Goal: Task Accomplishment & Management: Complete application form

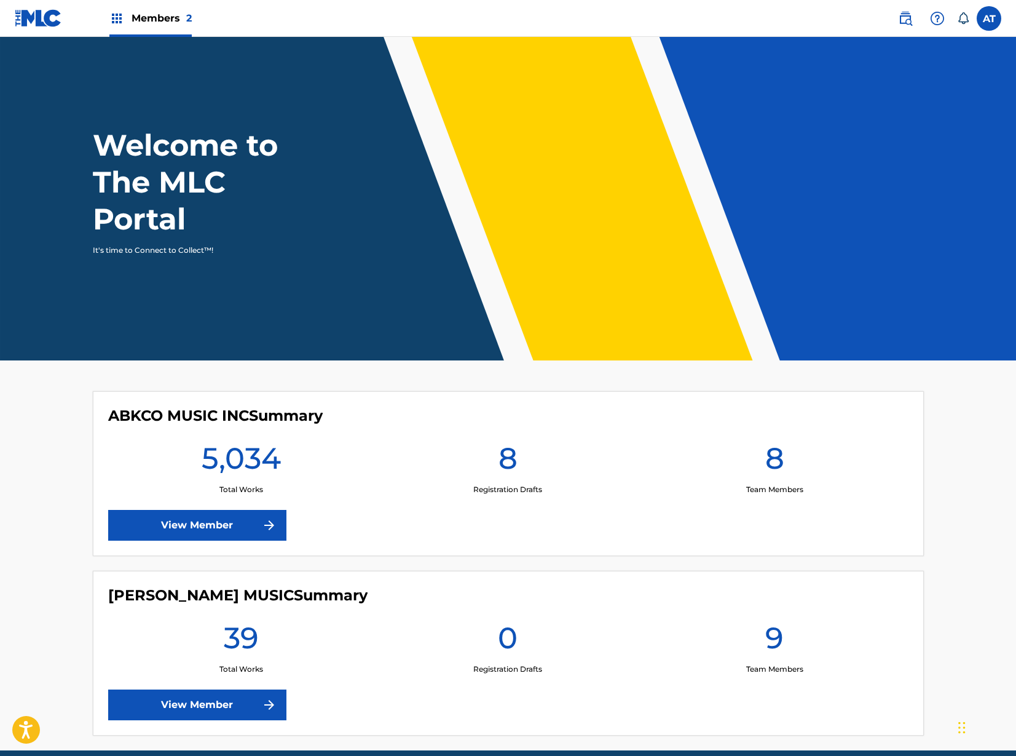
click at [200, 512] on link "View Member" at bounding box center [197, 525] width 178 height 31
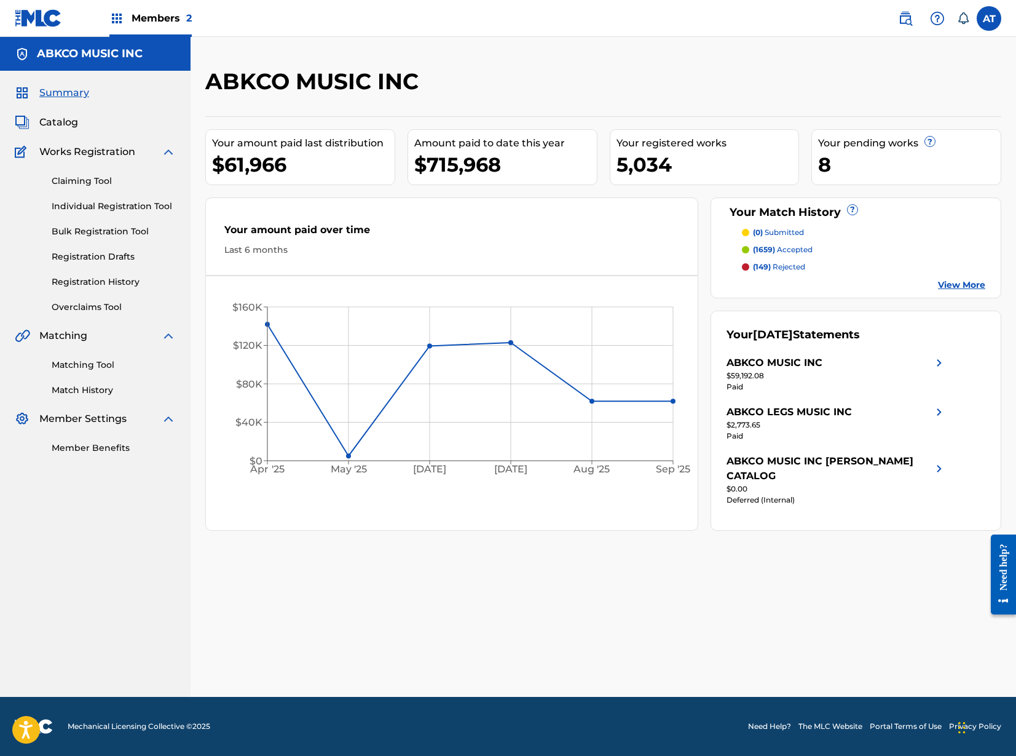
click at [900, 22] on img at bounding box center [905, 18] width 15 height 15
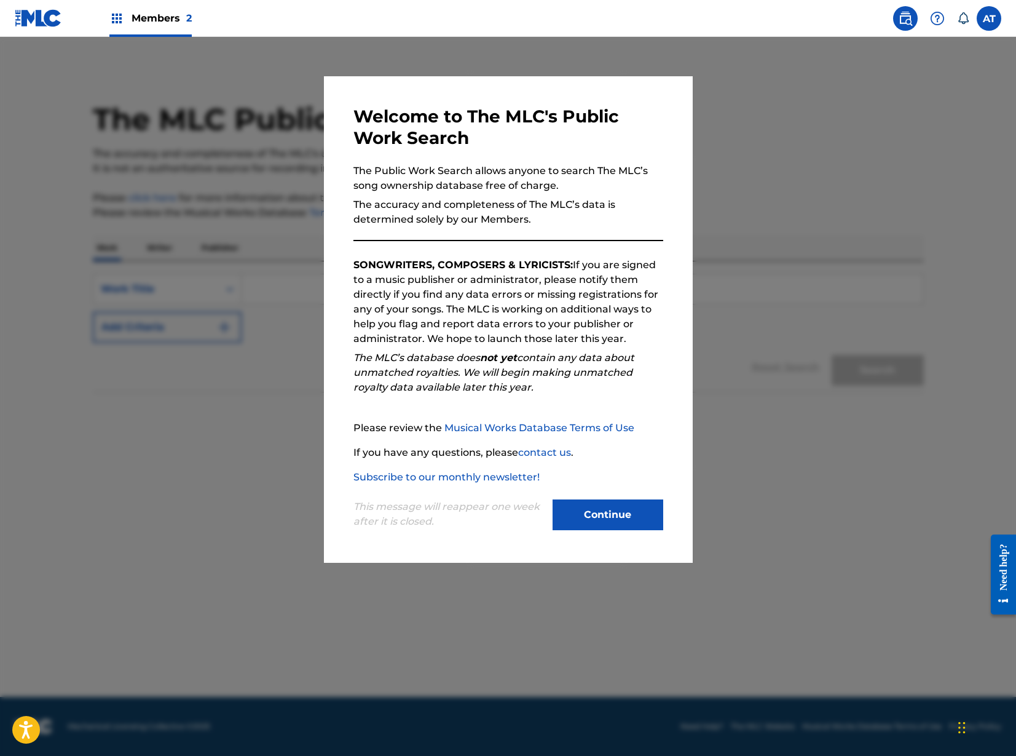
click at [587, 518] on button "Continue" at bounding box center [608, 514] width 111 height 31
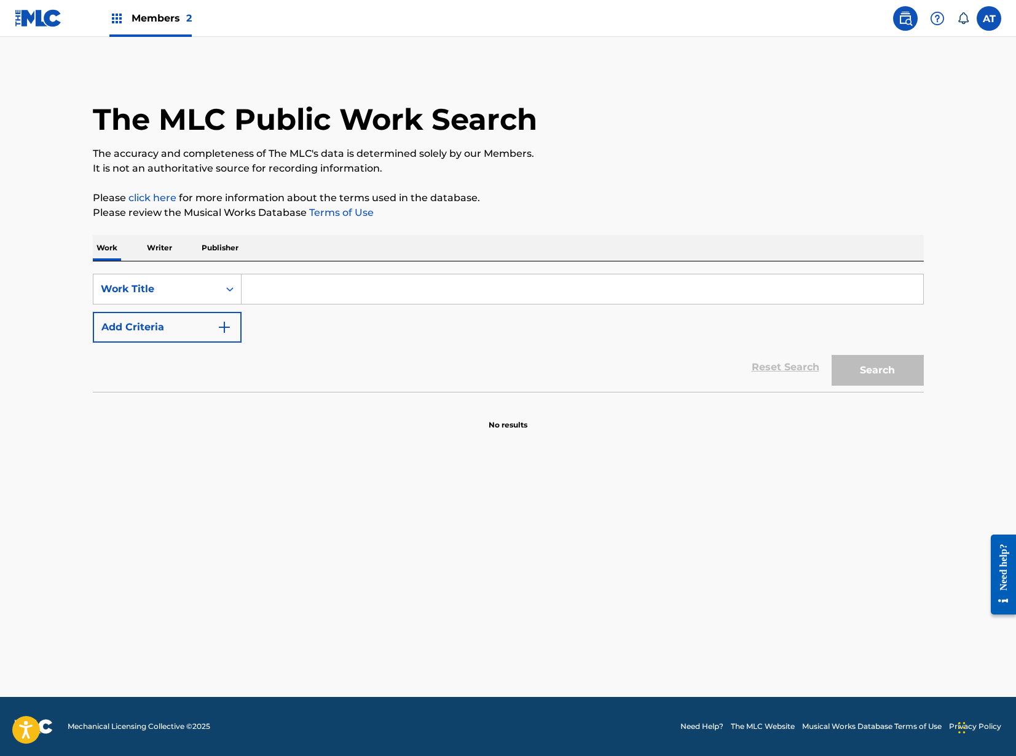
click at [275, 285] on input "Search Form" at bounding box center [583, 289] width 682 height 30
type input "e"
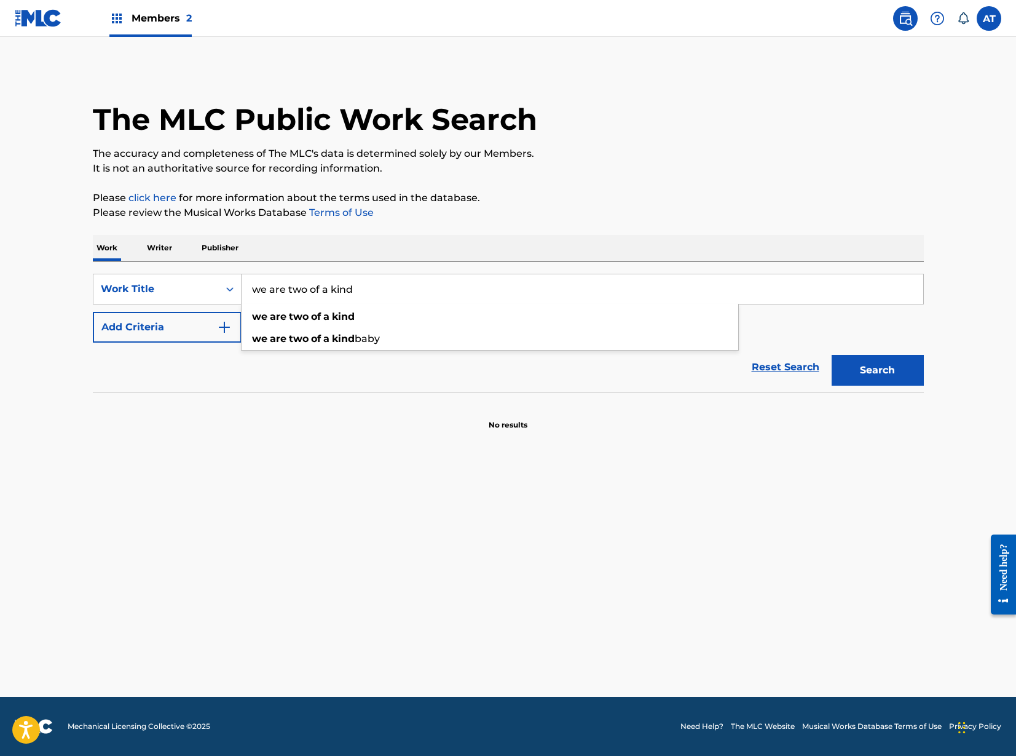
type input "we are two of a kind"
click at [173, 321] on button "Add Criteria" at bounding box center [167, 327] width 149 height 31
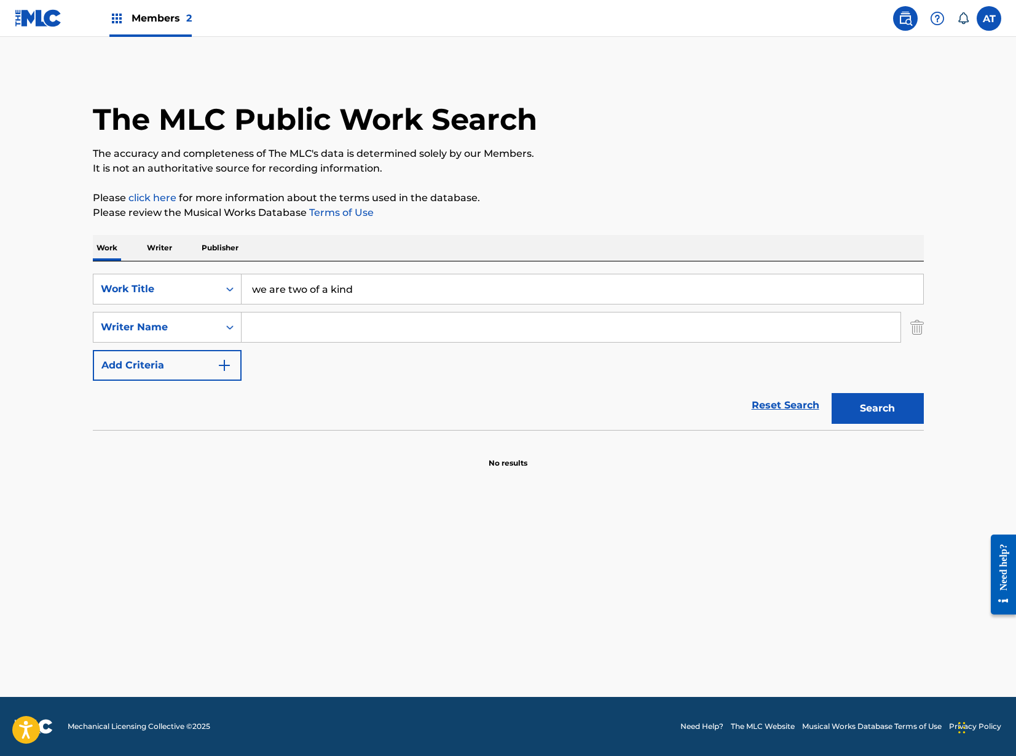
click at [288, 325] on input "Search Form" at bounding box center [571, 327] width 659 height 30
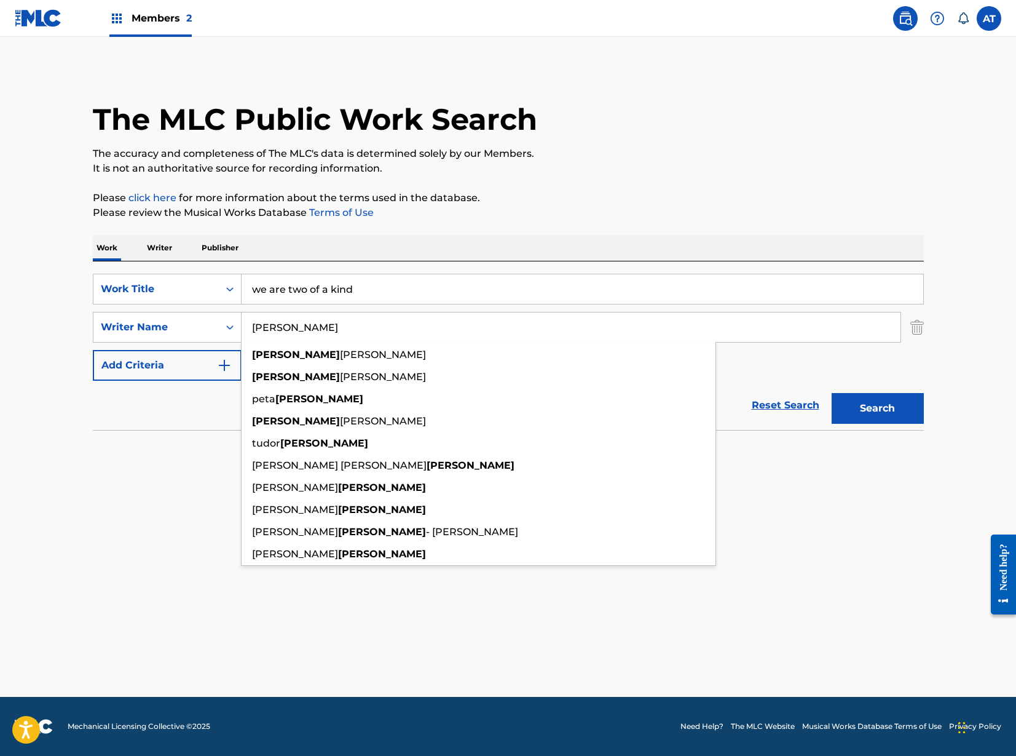
type input "[PERSON_NAME]"
click at [832, 393] on button "Search" at bounding box center [878, 408] width 92 height 31
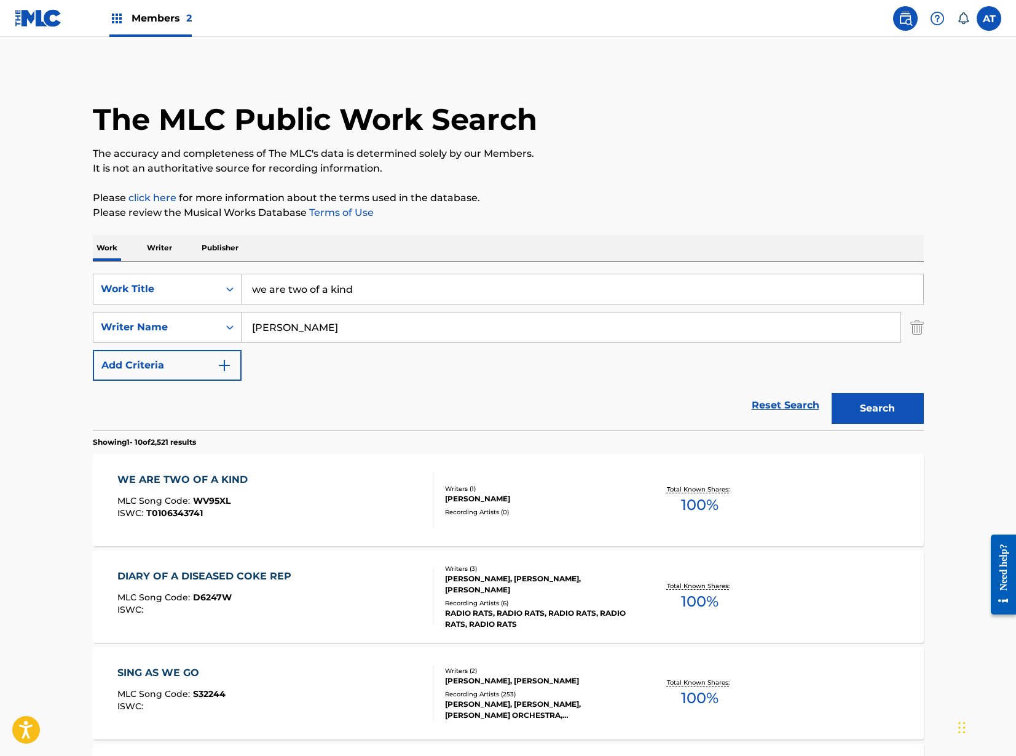
click at [423, 489] on div at bounding box center [428, 499] width 10 height 55
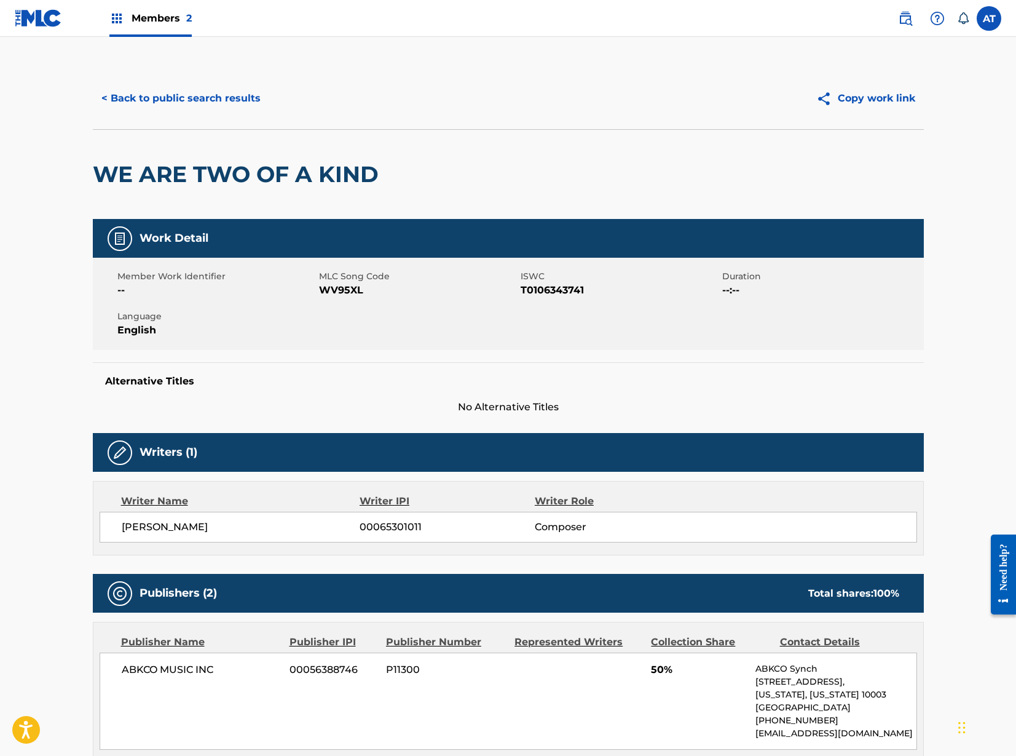
scroll to position [307, 0]
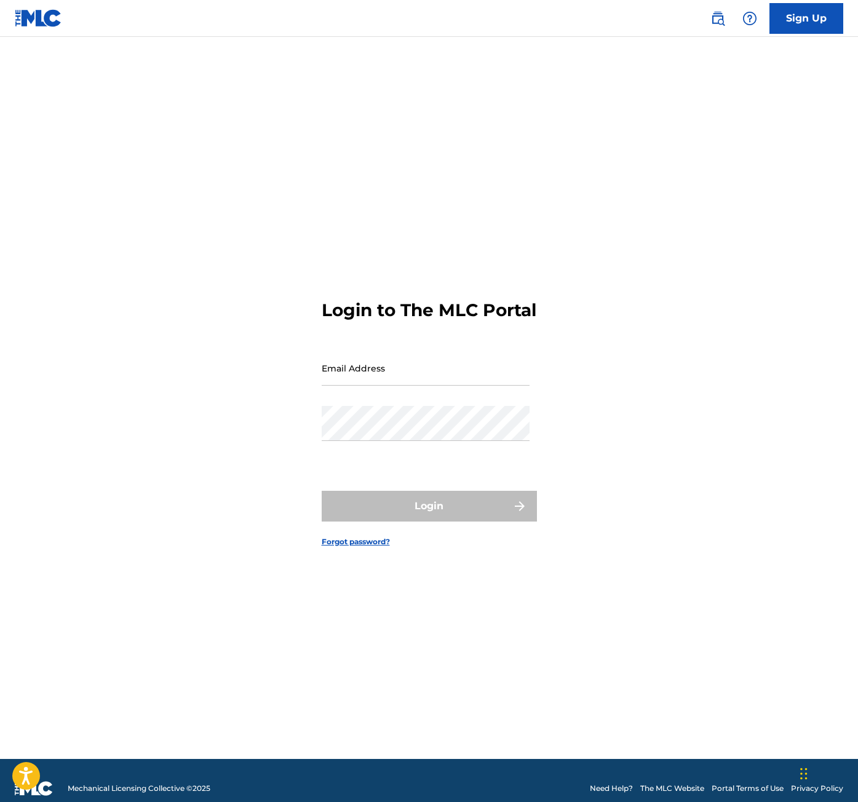
click at [388, 400] on div "Email Address" at bounding box center [426, 377] width 208 height 55
drag, startPoint x: 376, startPoint y: 376, endPoint x: 360, endPoint y: 400, distance: 28.8
click at [376, 376] on input "Email Address" at bounding box center [426, 367] width 208 height 35
type input "[EMAIL_ADDRESS][DOMAIN_NAME]"
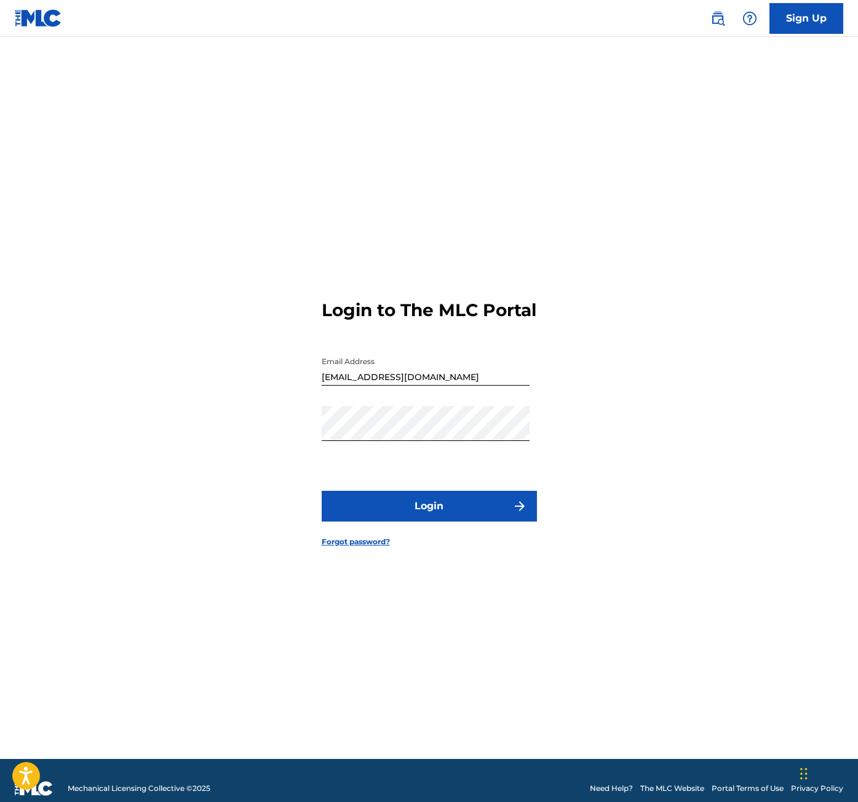
click at [375, 485] on form "Login to The MLC Portal Email Address atranchina@abkco.com Password Login Forgo…" at bounding box center [429, 413] width 215 height 691
click at [386, 502] on form "Login to The MLC Portal Email Address atranchina@abkco.com Password Login Forgo…" at bounding box center [429, 413] width 215 height 691
click at [392, 517] on button "Login" at bounding box center [429, 506] width 215 height 31
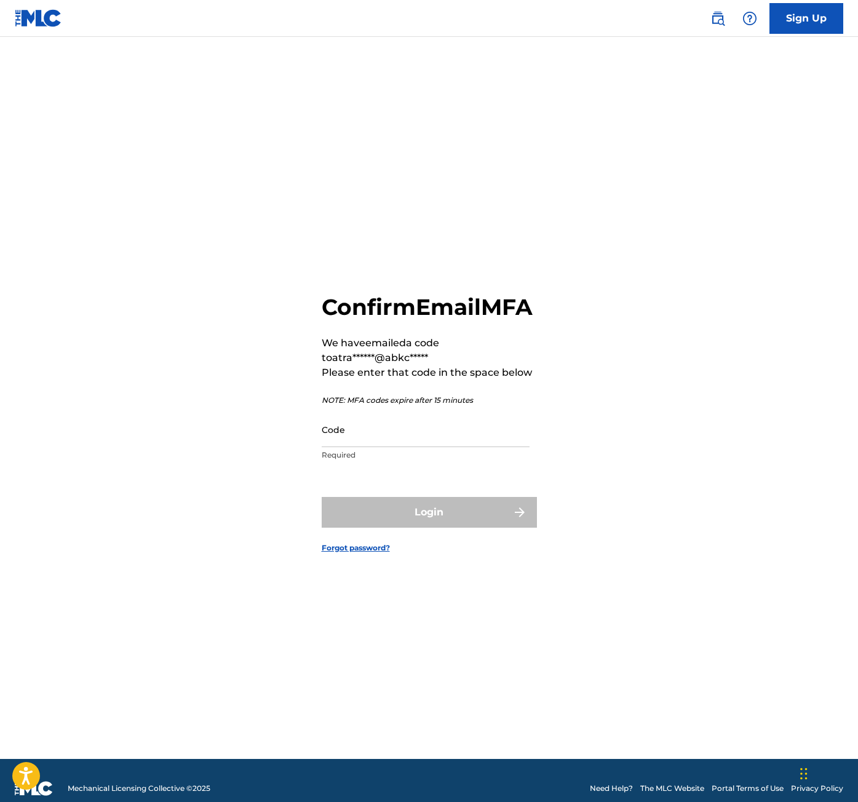
click at [407, 447] on input "Code" at bounding box center [426, 429] width 208 height 35
click at [435, 447] on input "Code" at bounding box center [426, 429] width 208 height 35
paste input "017513"
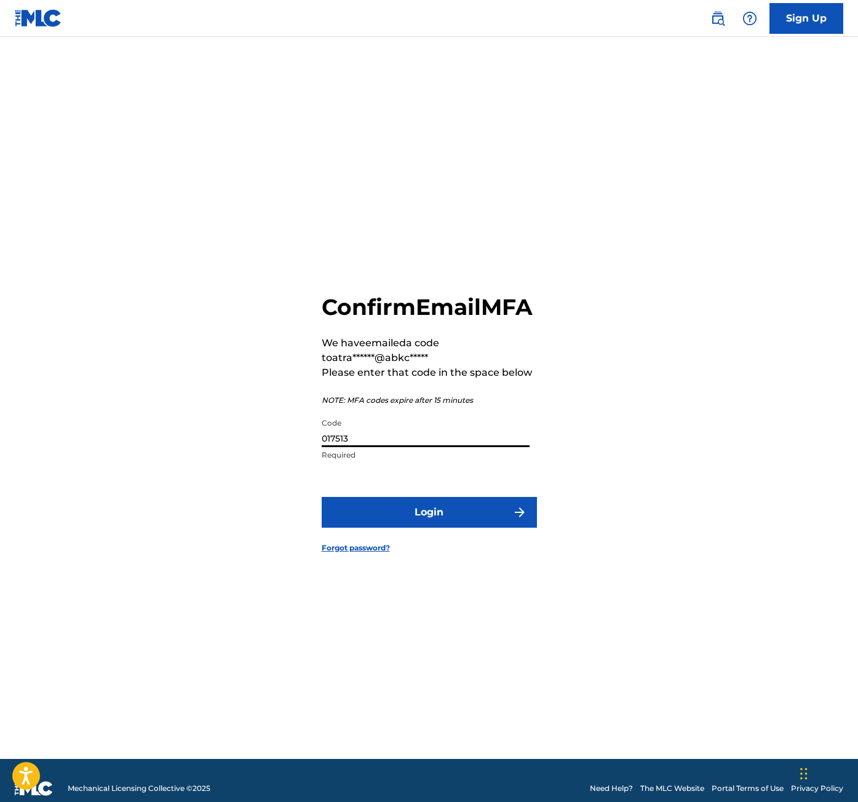
type input "017513"
click at [451, 525] on button "Login" at bounding box center [429, 512] width 215 height 31
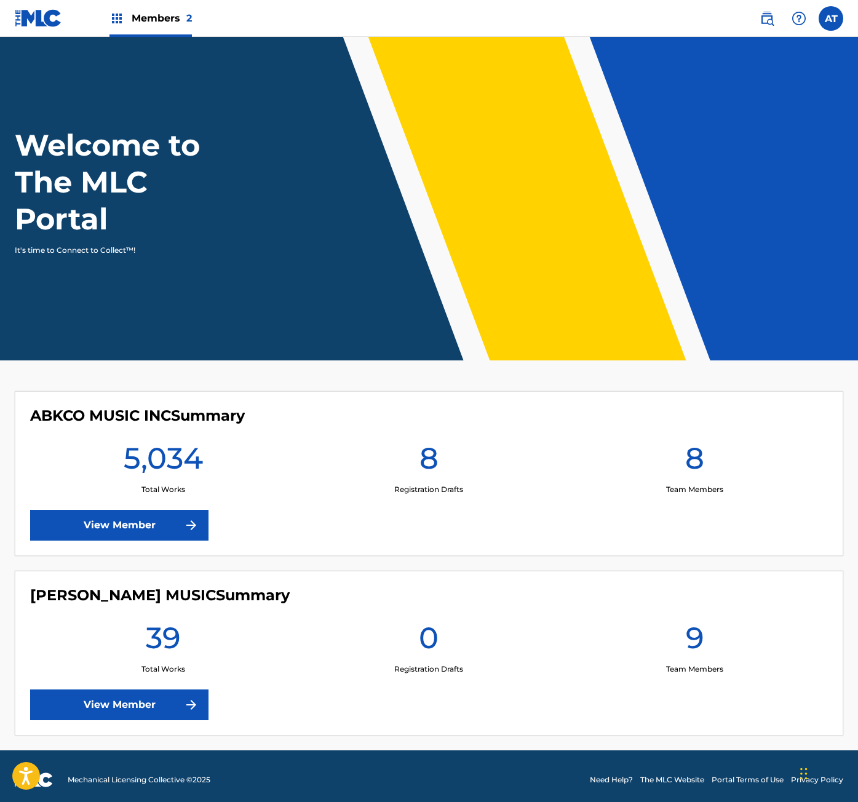
click at [153, 534] on link "View Member" at bounding box center [119, 525] width 178 height 31
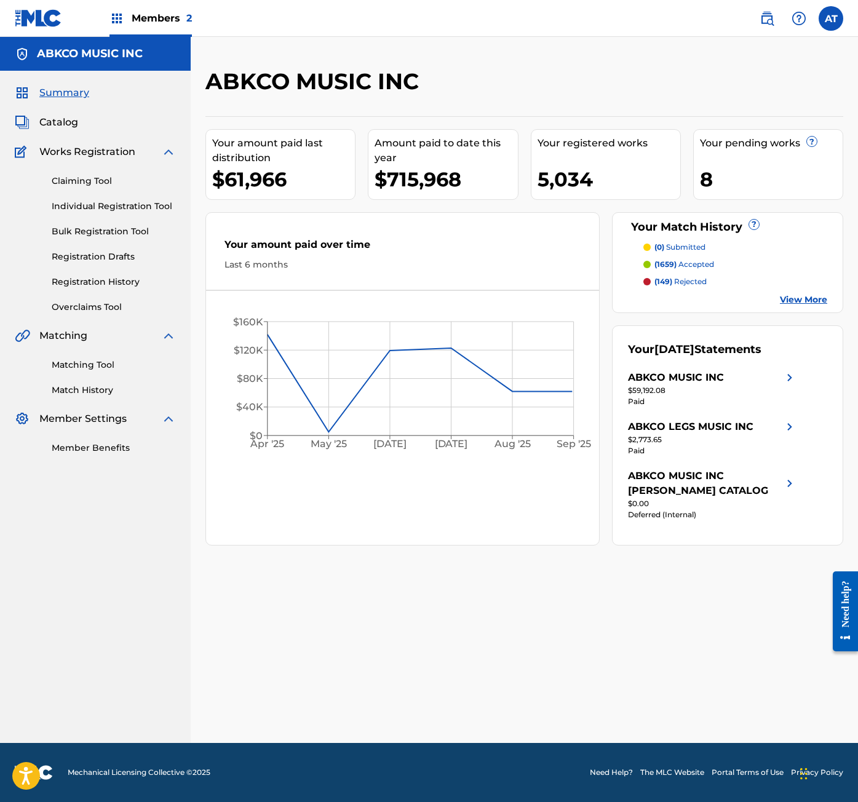
click at [84, 181] on link "Claiming Tool" at bounding box center [114, 181] width 124 height 13
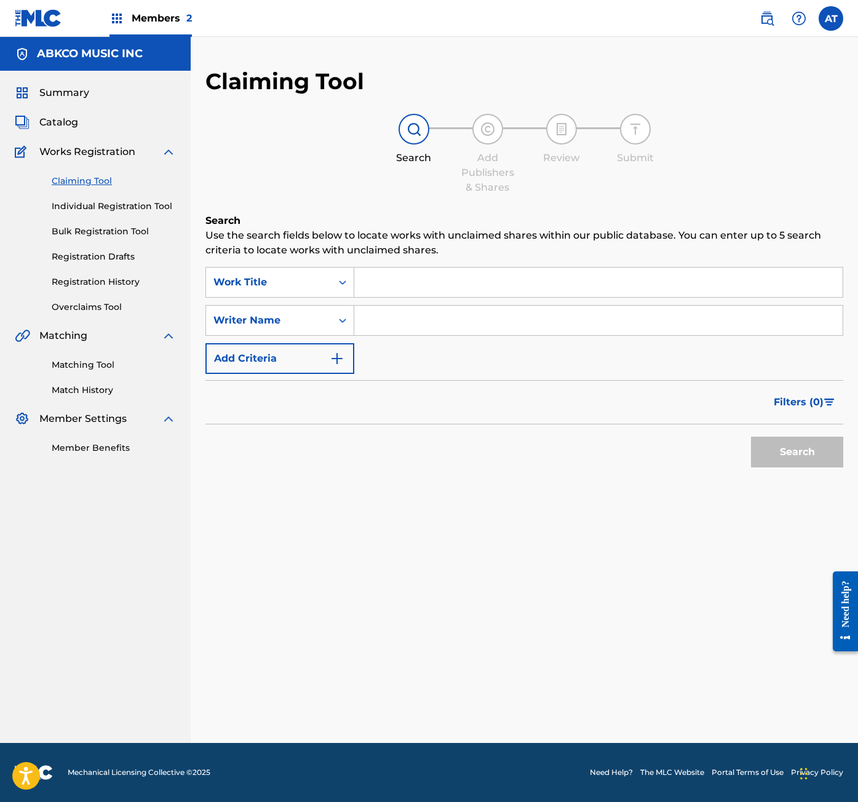
click at [421, 290] on input "Search Form" at bounding box center [598, 282] width 488 height 30
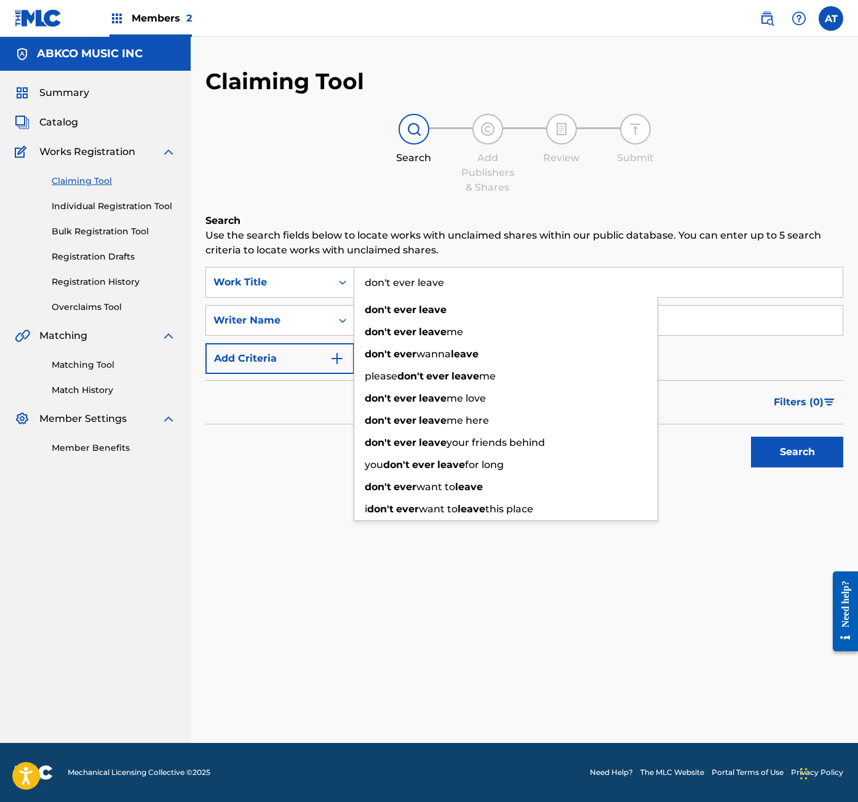
type input "don't ever leave"
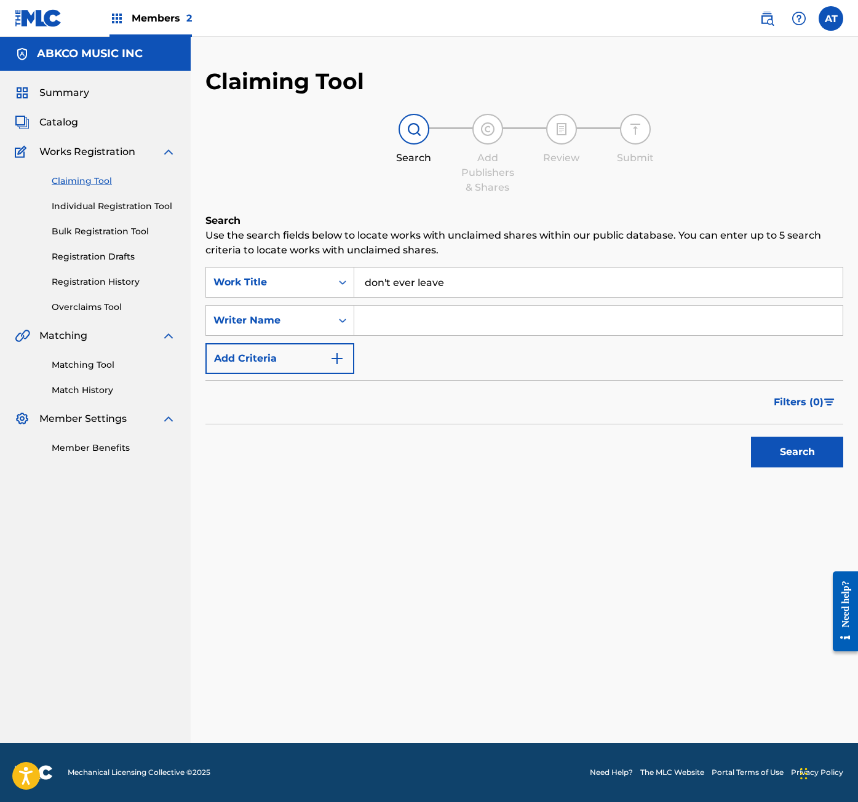
click at [751, 437] on button "Search" at bounding box center [797, 452] width 92 height 31
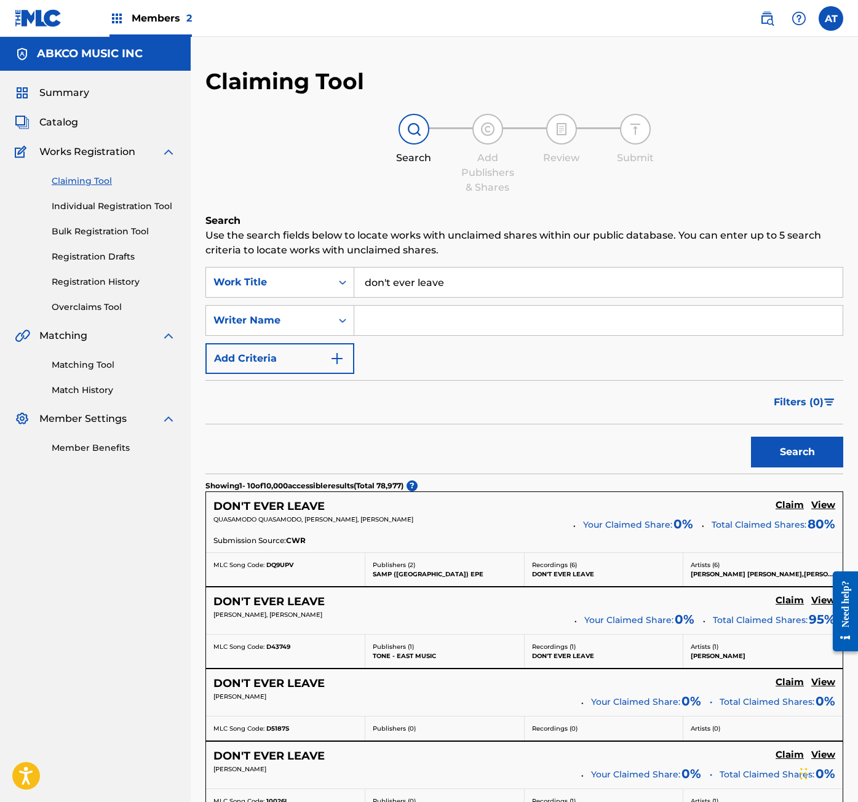
click at [408, 325] on input "Search Form" at bounding box center [598, 321] width 488 height 30
click at [793, 507] on h5 "Claim" at bounding box center [789, 505] width 28 height 12
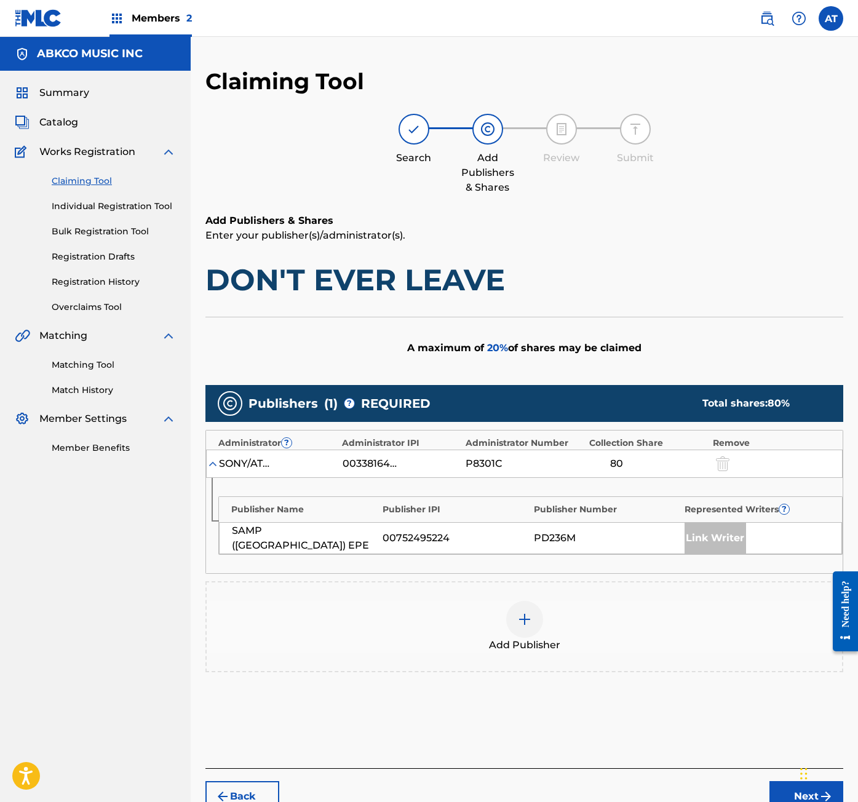
scroll to position [61, 0]
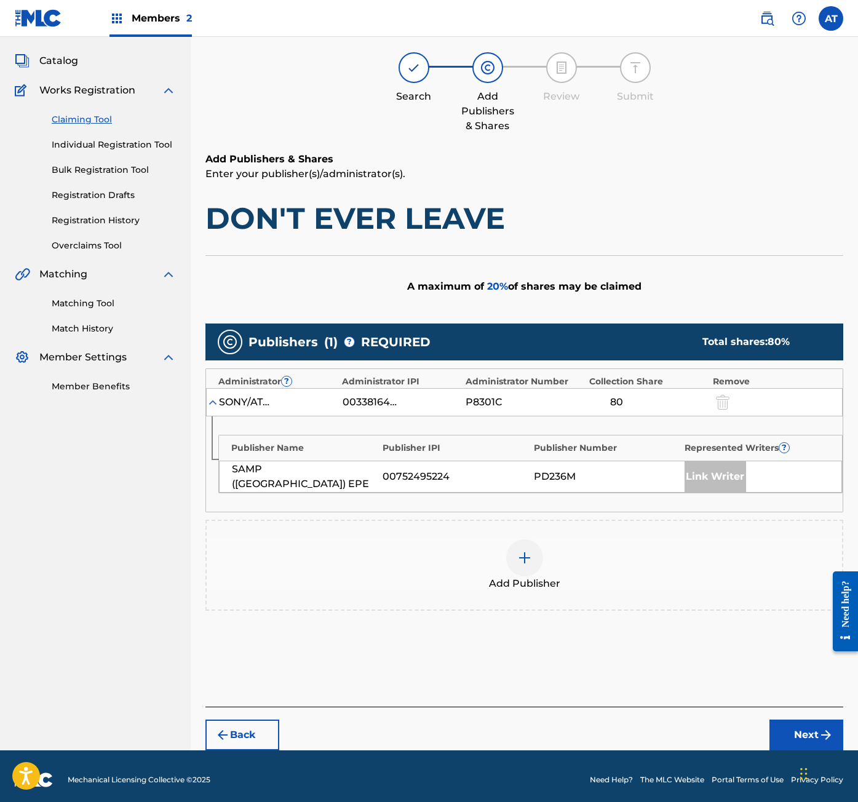
click at [543, 577] on span "Add Publisher" at bounding box center [524, 583] width 71 height 15
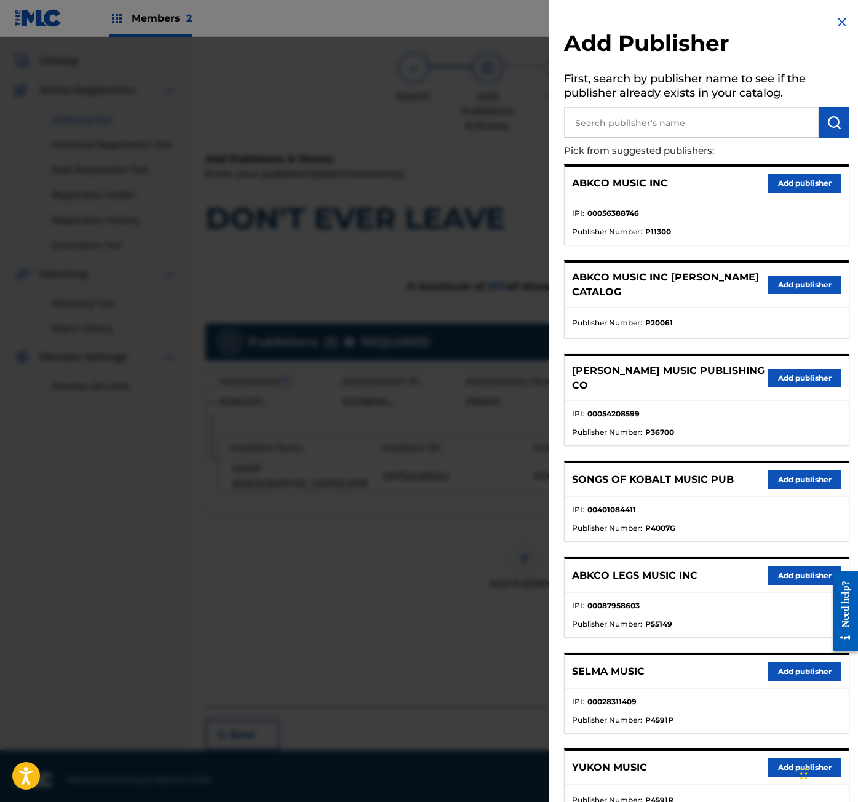
click at [806, 181] on button "Add publisher" at bounding box center [804, 183] width 74 height 18
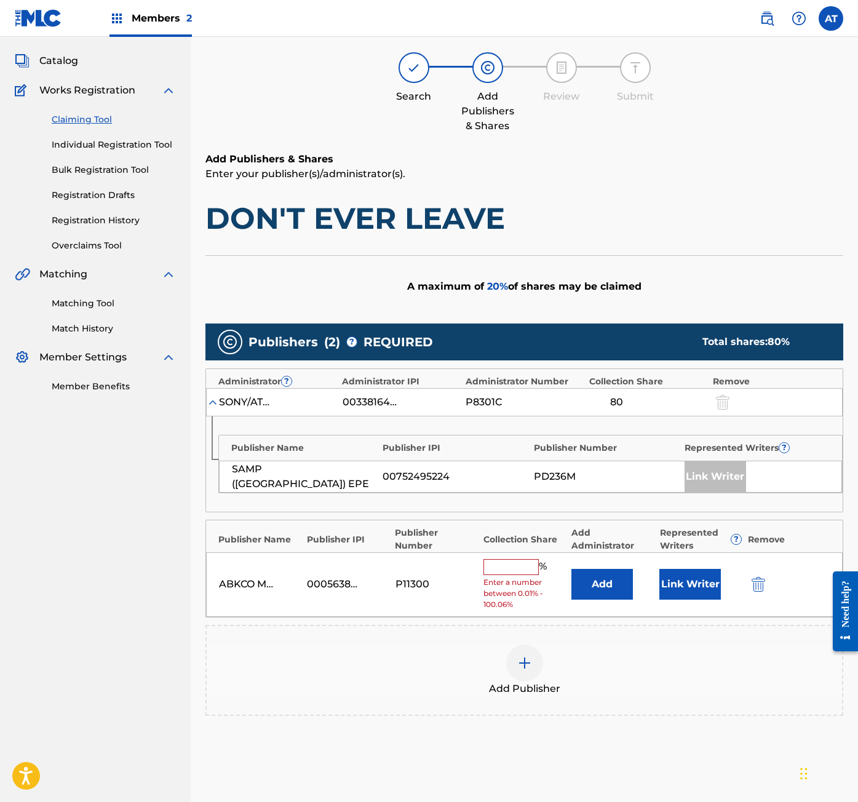
click at [600, 591] on button "Add" at bounding box center [601, 584] width 61 height 31
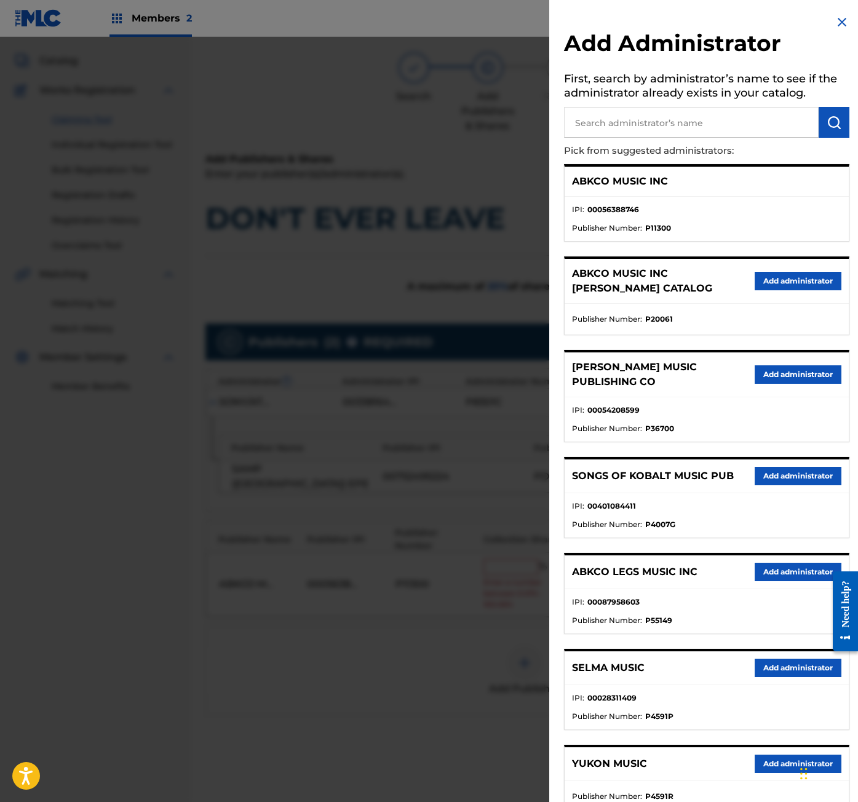
click at [337, 734] on div at bounding box center [429, 438] width 858 height 802
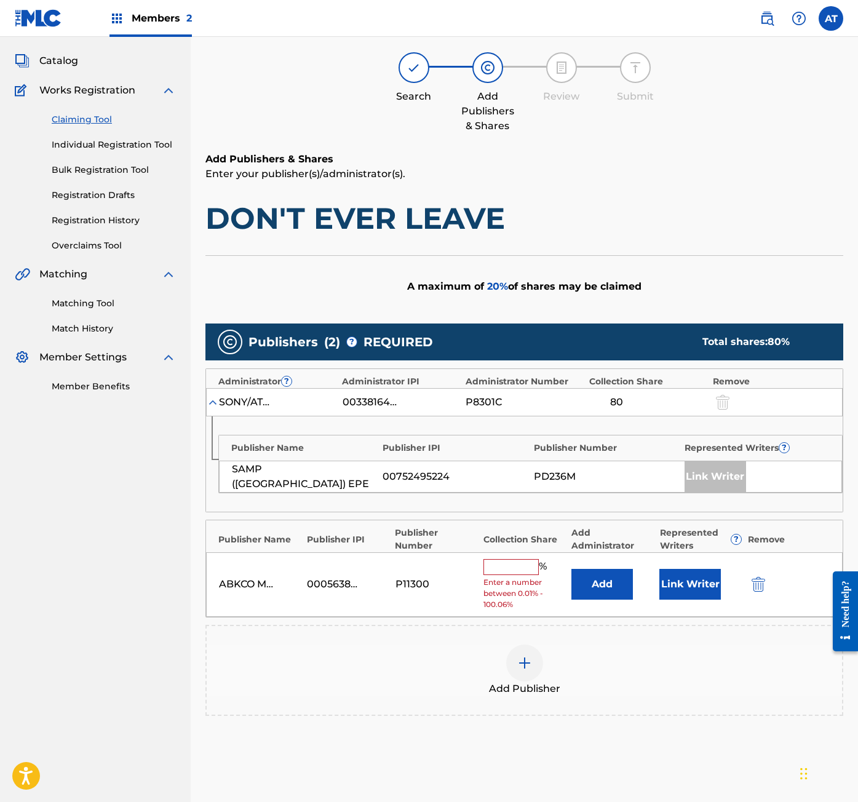
click at [503, 557] on div "ABKCO MUSIC INC 00056388746 P11300 % Enter a number between 0.01% - 100.06% Add…" at bounding box center [524, 584] width 636 height 65
click at [505, 566] on input "text" at bounding box center [510, 567] width 55 height 16
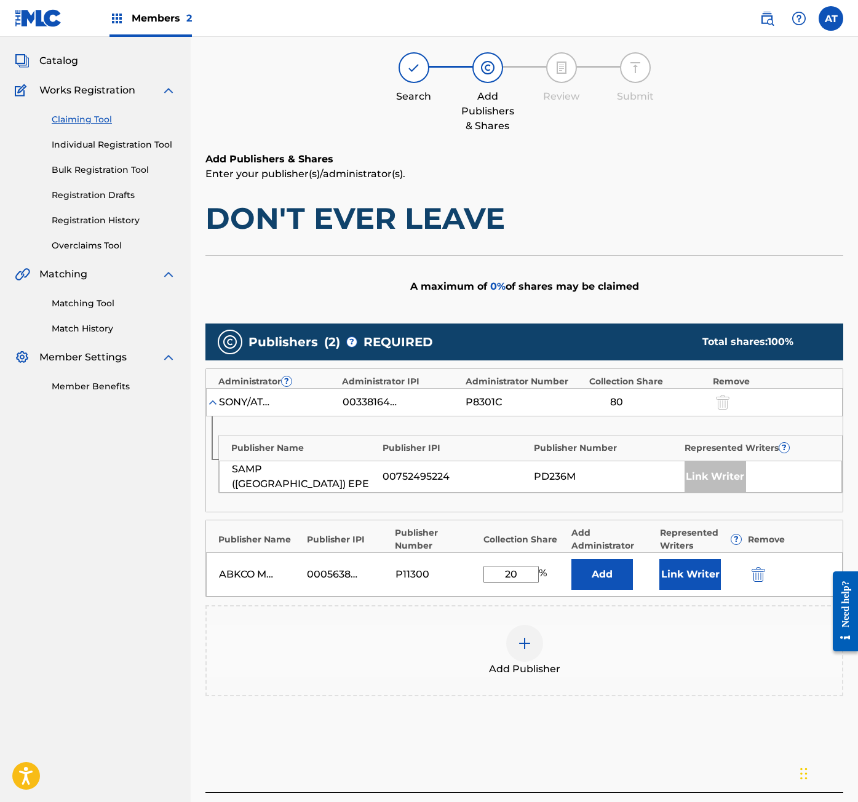
type input "20"
click at [691, 566] on button "Link Writer" at bounding box center [689, 574] width 61 height 31
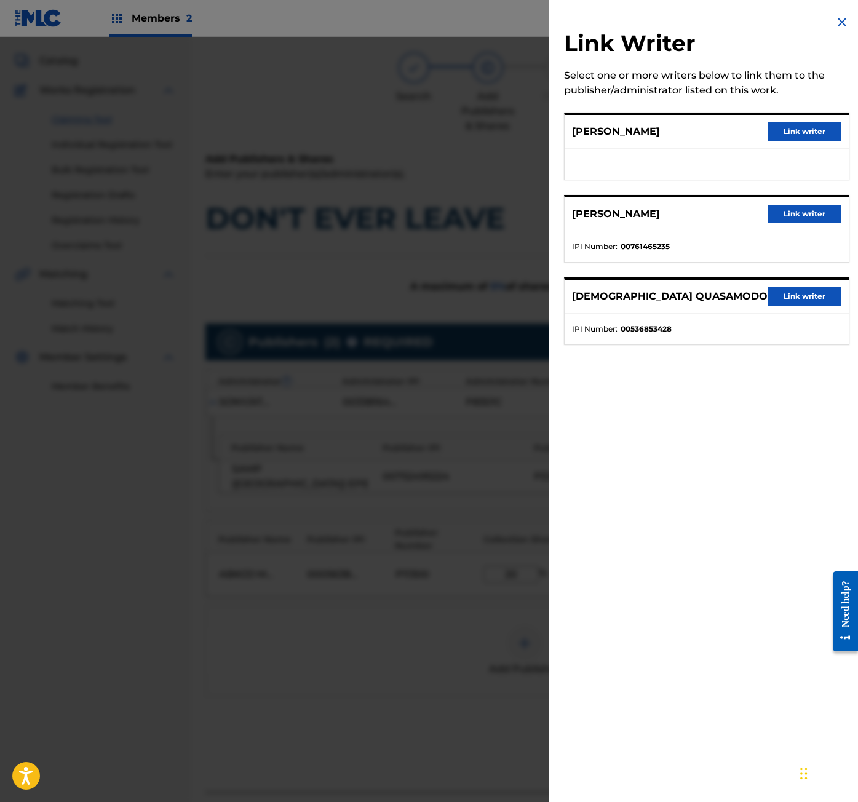
click at [787, 137] on button "Link writer" at bounding box center [804, 131] width 74 height 18
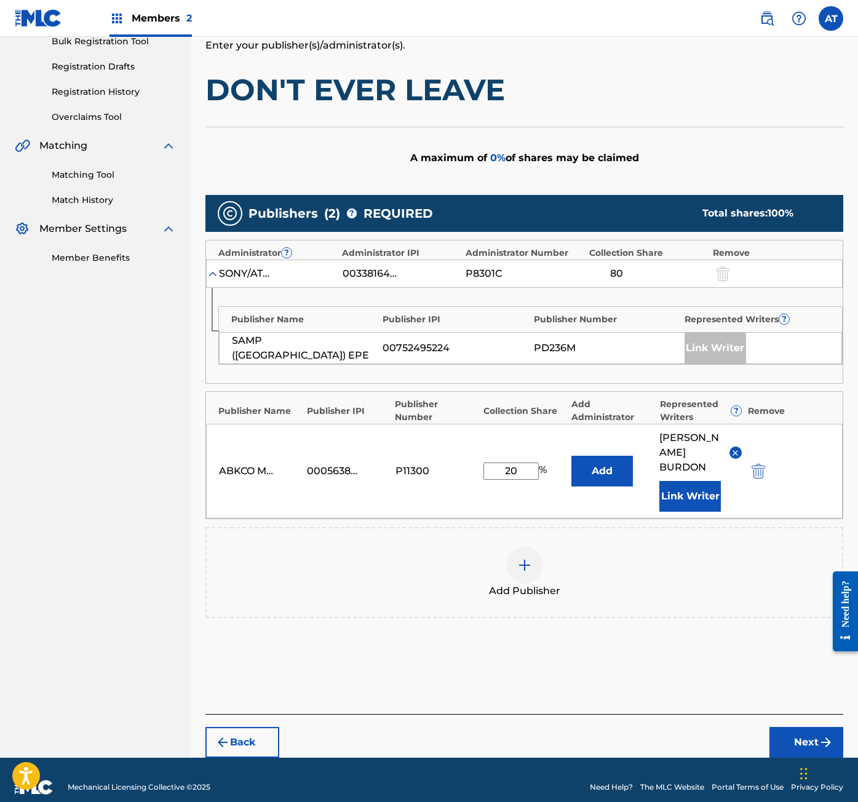
click at [794, 735] on button "Next" at bounding box center [806, 742] width 74 height 31
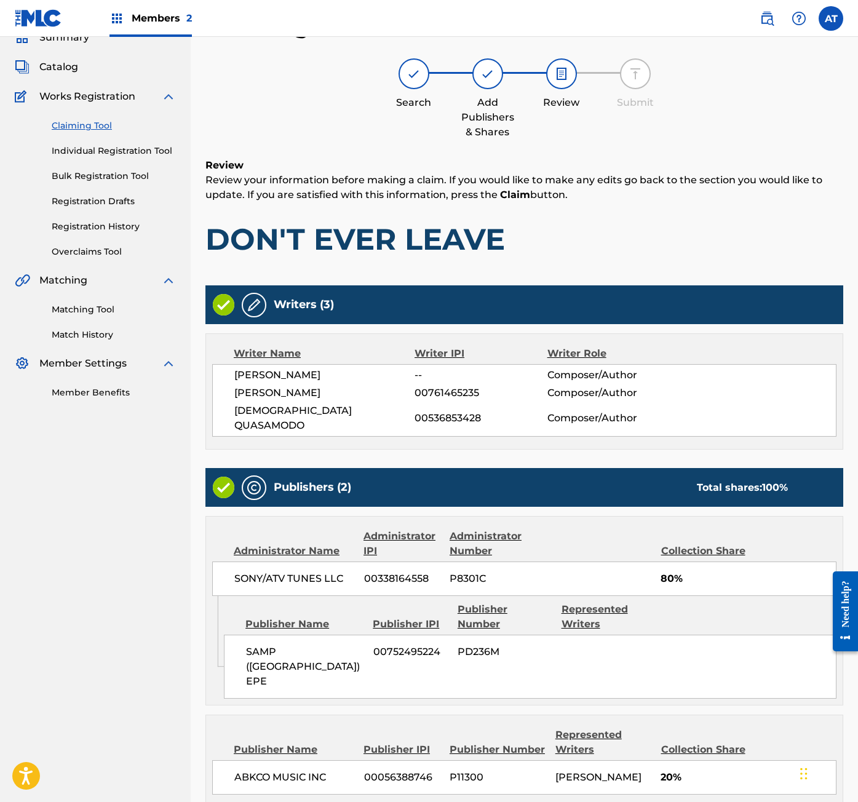
scroll to position [138, 0]
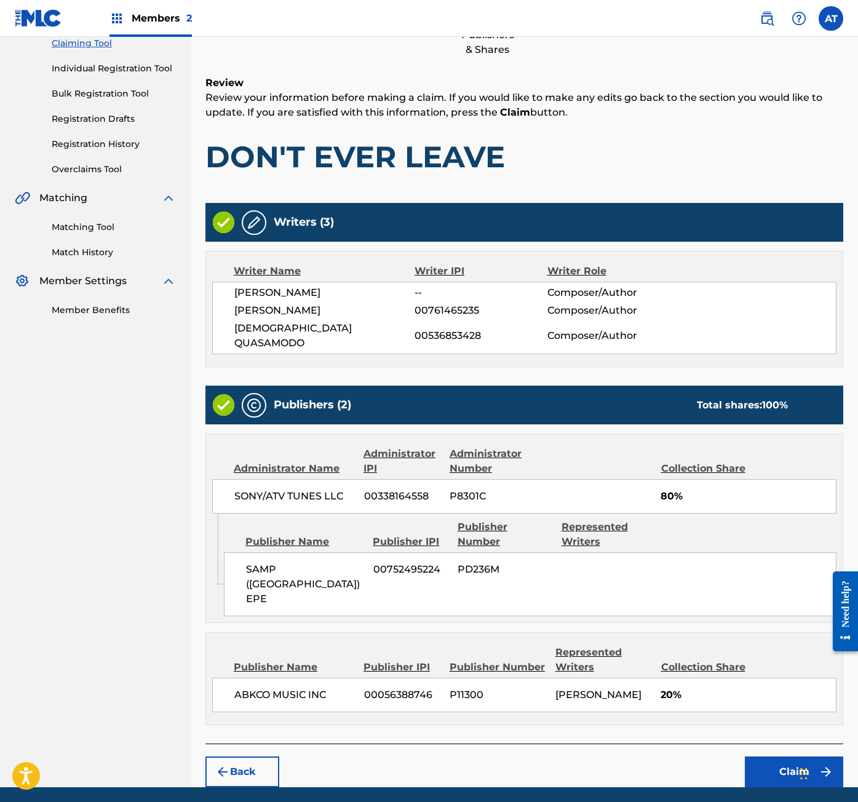
click at [778, 756] on button "Claim" at bounding box center [794, 771] width 98 height 31
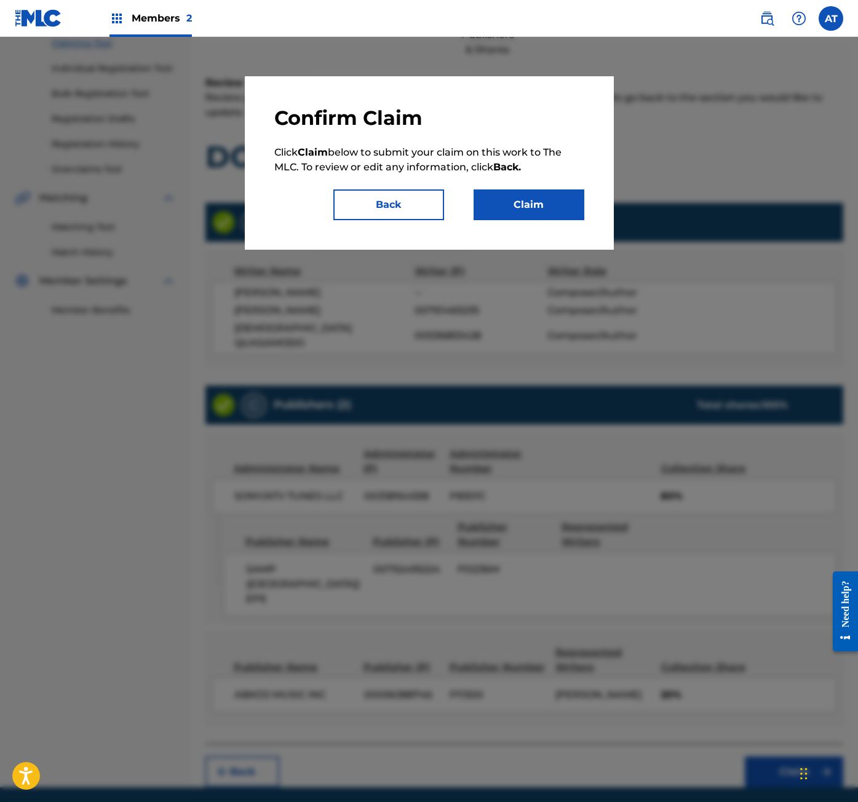
click at [582, 216] on button "Claim" at bounding box center [528, 204] width 111 height 31
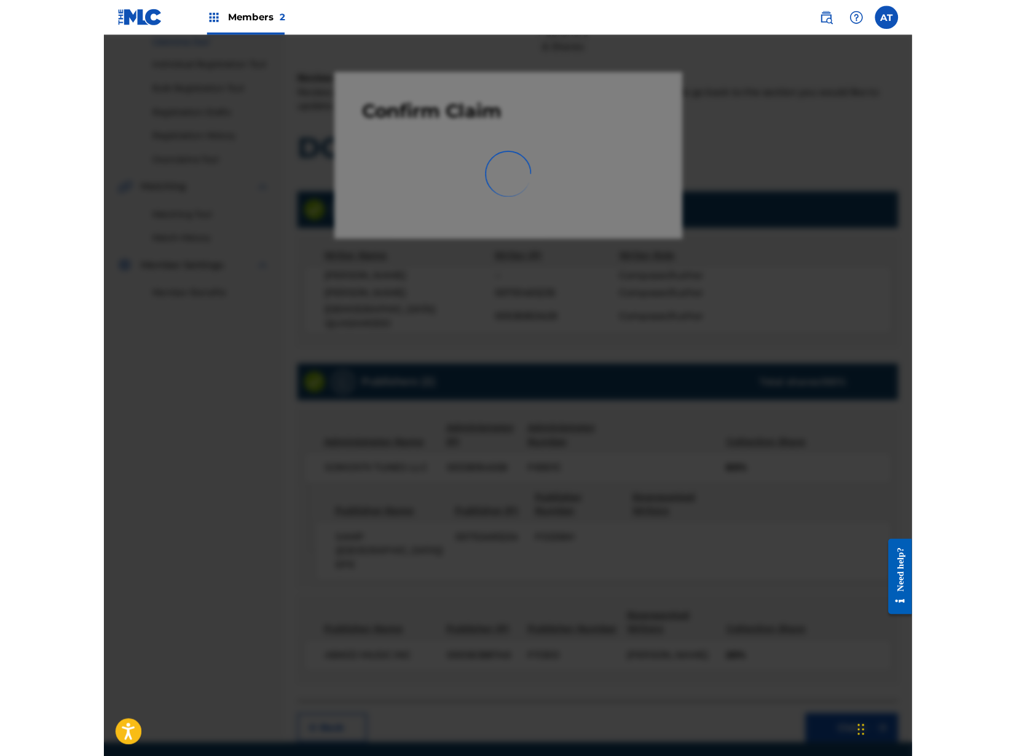
scroll to position [0, 0]
